Goal: Check status: Check status

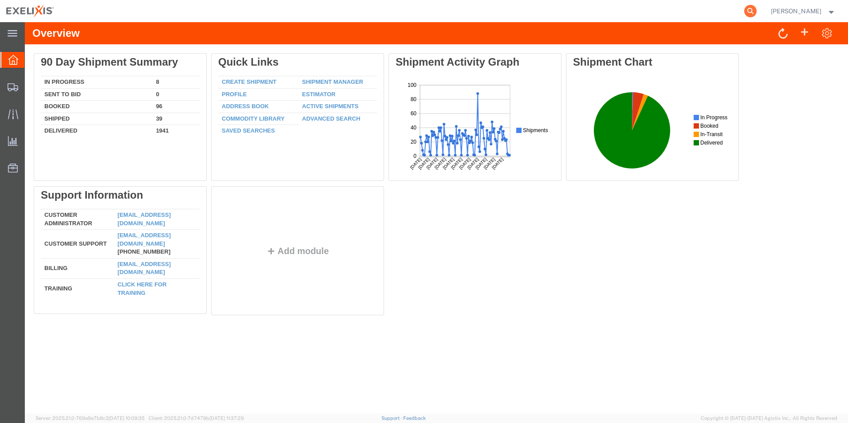
click at [756, 12] on icon at bounding box center [750, 11] width 12 height 12
click at [611, 11] on input "search" at bounding box center [609, 10] width 270 height 21
paste input "927457989"
type input "927457989"
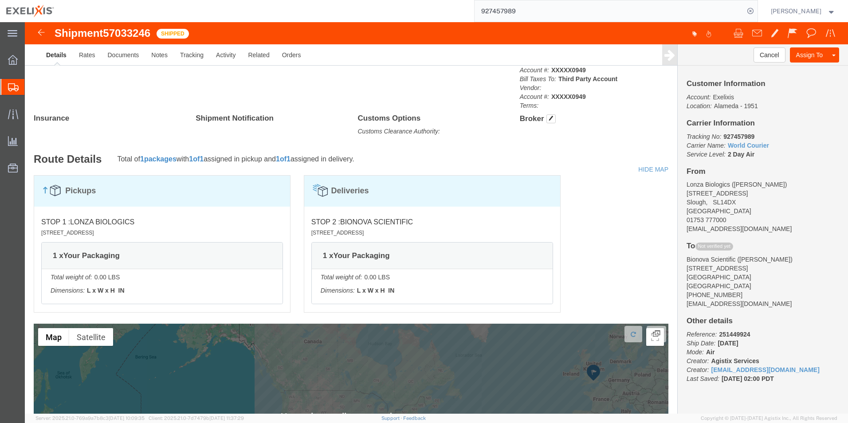
scroll to position [367, 0]
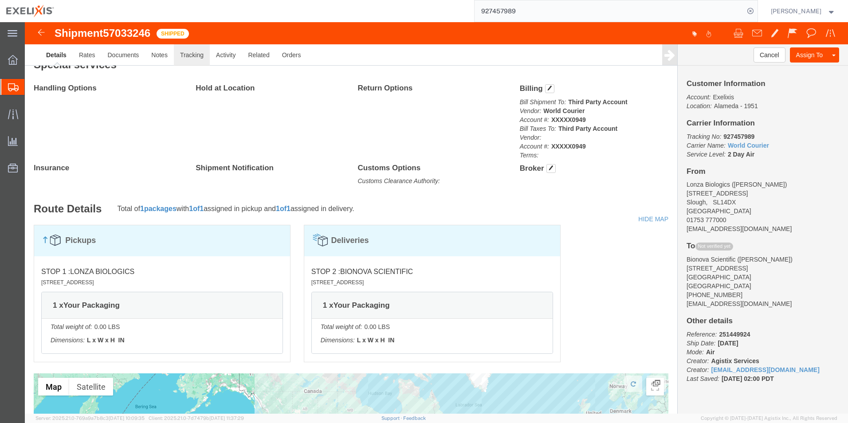
click link "Tracking"
